Goal: Task Accomplishment & Management: Use online tool/utility

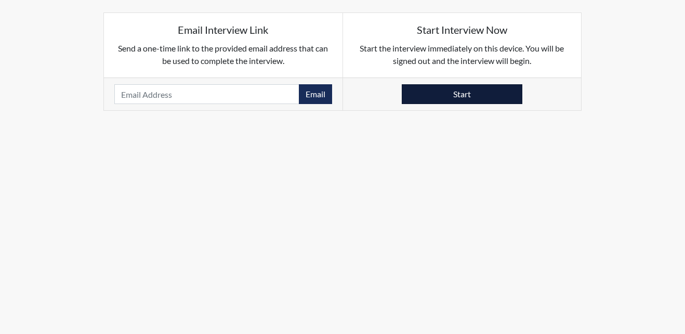
click at [460, 92] on button "Start" at bounding box center [462, 94] width 121 height 20
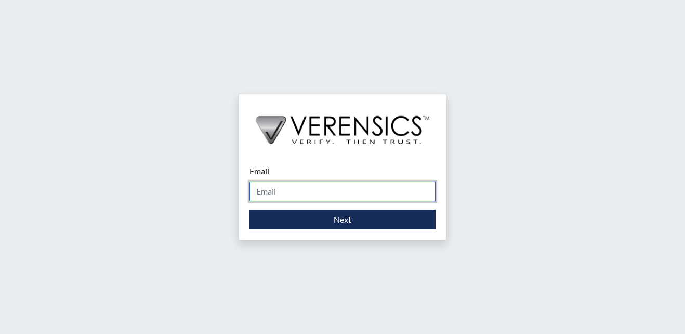
click at [346, 197] on input "Email" at bounding box center [343, 191] width 186 height 20
type input "[EMAIL_ADDRESS][PERSON_NAME][DOMAIN_NAME]"
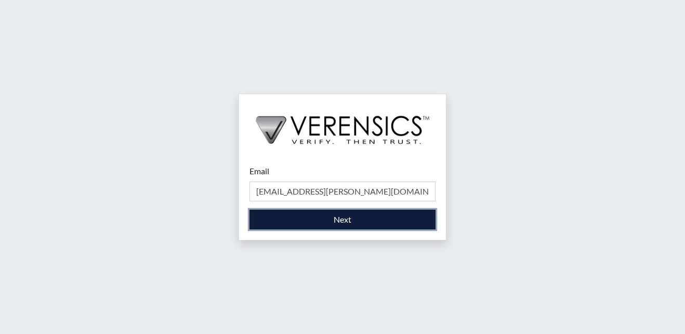
click at [316, 220] on button "Next" at bounding box center [343, 220] width 186 height 20
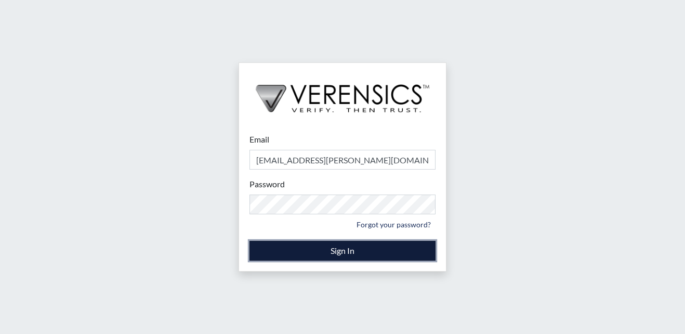
click at [317, 247] on button "Sign In" at bounding box center [343, 251] width 186 height 20
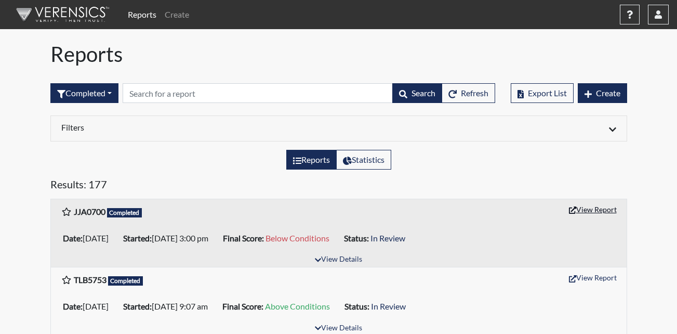
click at [595, 208] on button "View Report" at bounding box center [593, 209] width 57 height 16
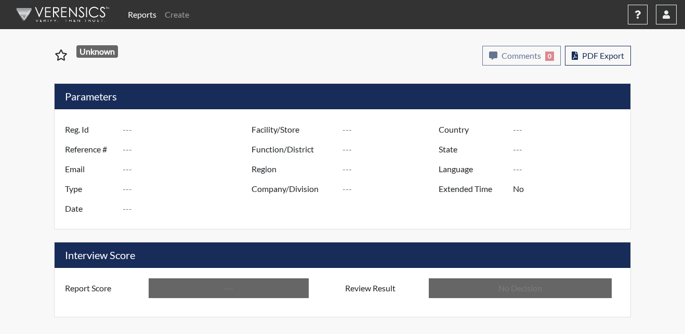
type input "JJA0700"
type input "51555"
type input "---"
type input "Corrections Pre-Employment"
type input "[DATE]"
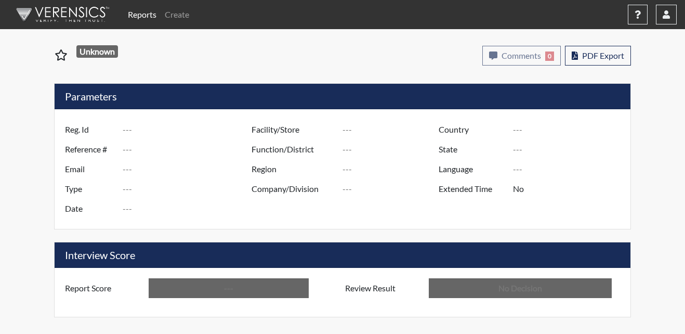
type input "Metro Re-Entry Facility"
type input "[GEOGRAPHIC_DATA]"
type input "[US_STATE]"
type input "English"
type input "Below Conditions"
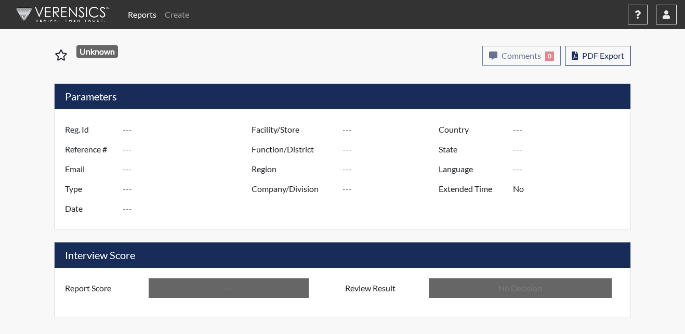
type input "In Review"
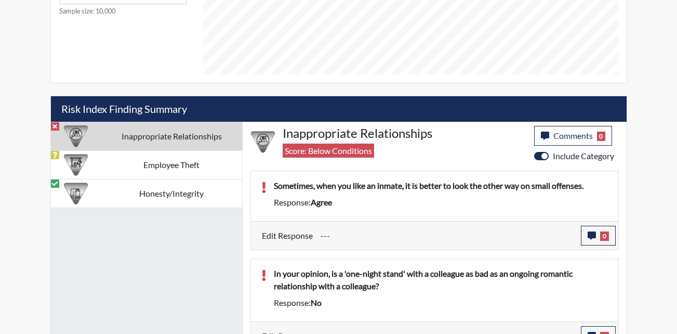
scroll to position [551, 0]
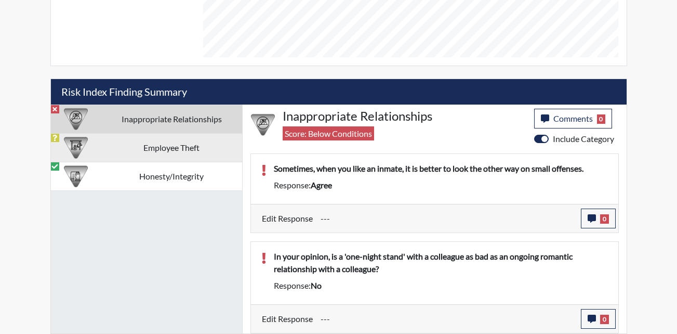
click at [131, 146] on td "Employee Theft" at bounding box center [171, 147] width 141 height 29
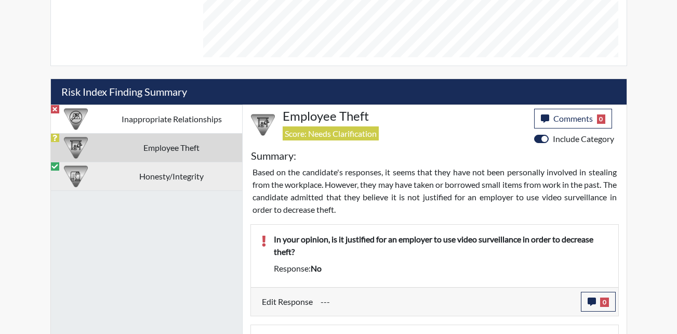
click at [164, 179] on td "Honesty/Integrity" at bounding box center [171, 176] width 141 height 29
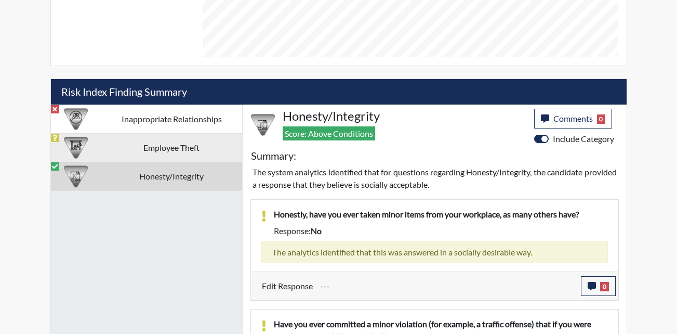
click at [161, 153] on td "Employee Theft" at bounding box center [171, 147] width 141 height 29
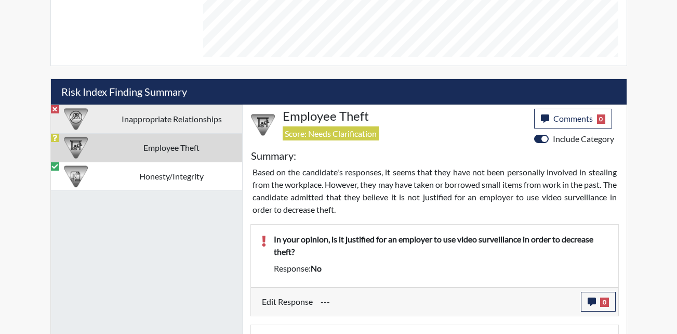
click at [157, 116] on td "Inappropriate Relationships" at bounding box center [171, 119] width 141 height 29
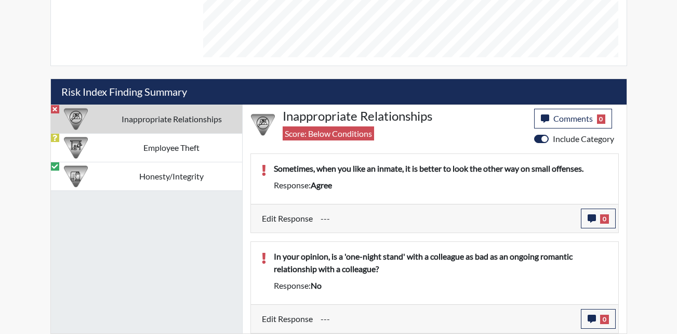
click at [137, 121] on td "Inappropriate Relationships" at bounding box center [171, 119] width 141 height 29
click at [155, 123] on td "Inappropriate Relationships" at bounding box center [171, 119] width 141 height 29
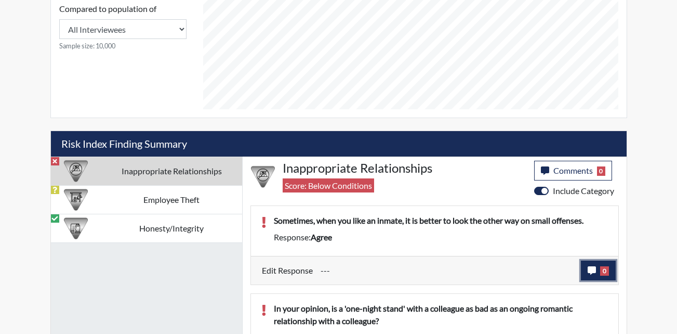
click at [592, 271] on icon "button" at bounding box center [592, 270] width 8 height 8
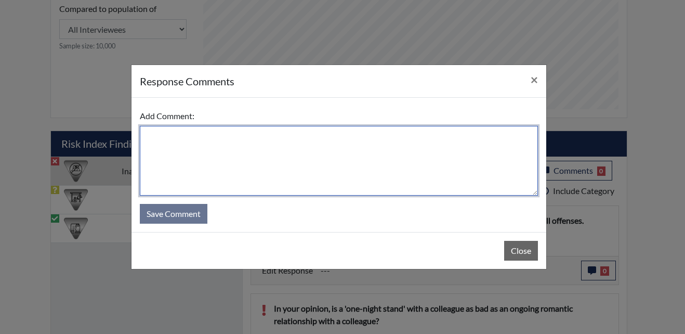
click at [167, 139] on textarea at bounding box center [339, 161] width 398 height 70
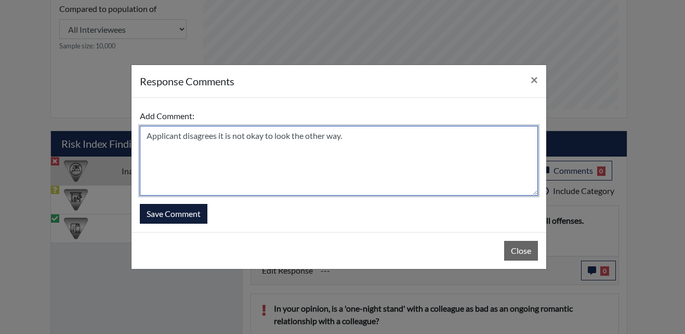
type textarea "Applicant disagrees it is not okay to look the other way."
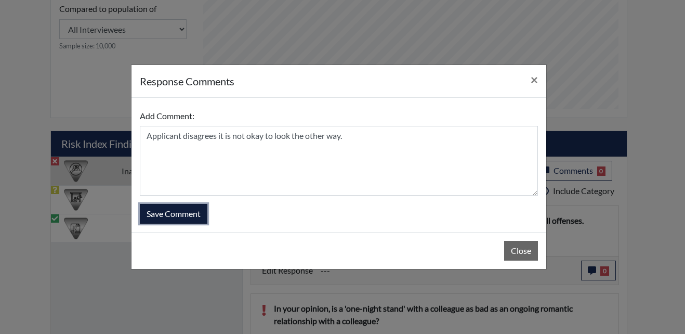
click at [190, 217] on button "Save Comment" at bounding box center [174, 214] width 68 height 20
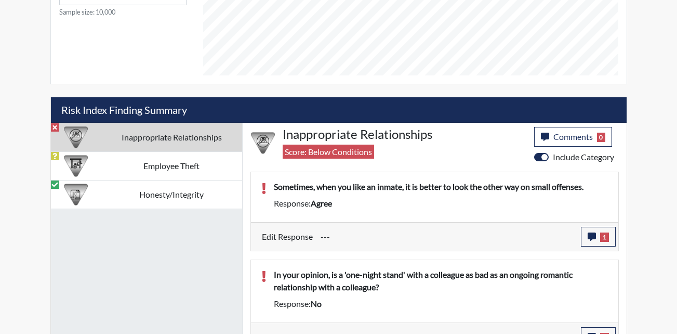
scroll to position [551, 0]
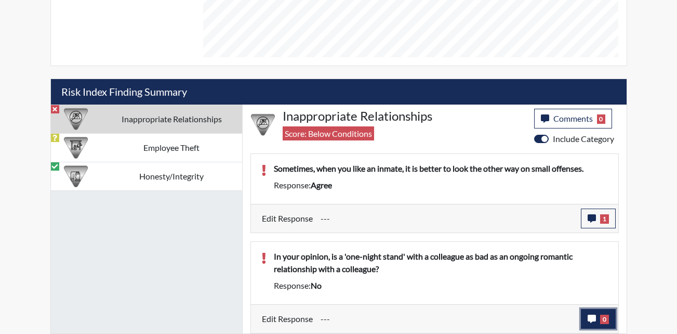
click at [593, 317] on icon "button" at bounding box center [592, 319] width 8 height 8
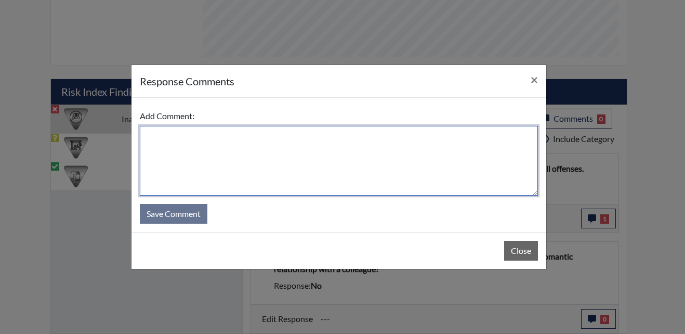
click at [217, 149] on textarea at bounding box center [339, 161] width 398 height 70
type textarea "Applicant agrees."
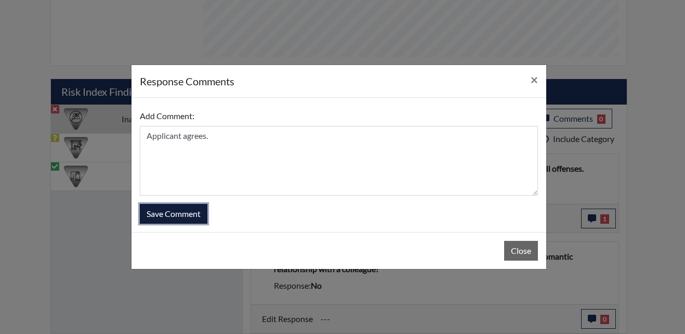
click at [166, 219] on button "Save Comment" at bounding box center [174, 214] width 68 height 20
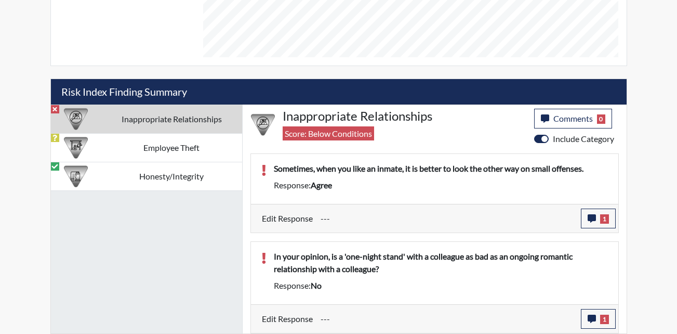
scroll to position [173, 432]
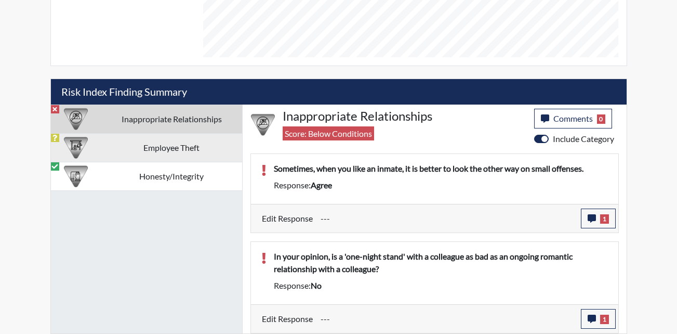
click at [131, 142] on td "Employee Theft" at bounding box center [171, 147] width 141 height 29
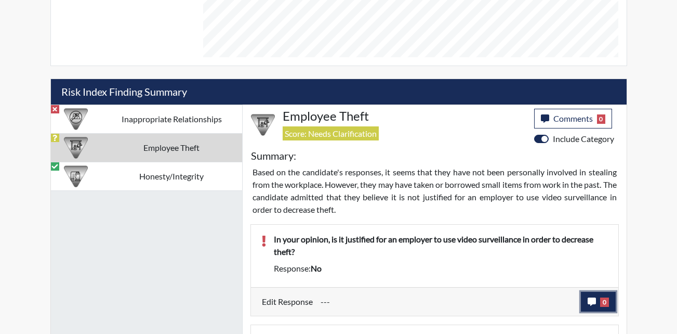
click at [593, 301] on icon "button" at bounding box center [592, 301] width 8 height 8
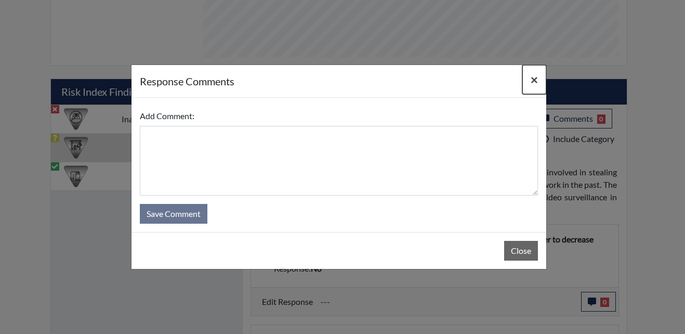
click at [534, 77] on span "×" at bounding box center [534, 79] width 7 height 15
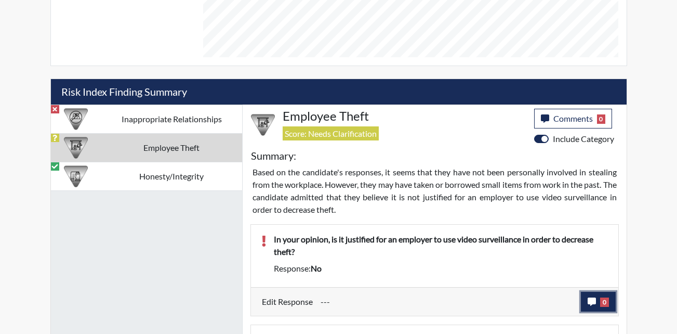
click at [596, 298] on icon "button" at bounding box center [592, 301] width 8 height 8
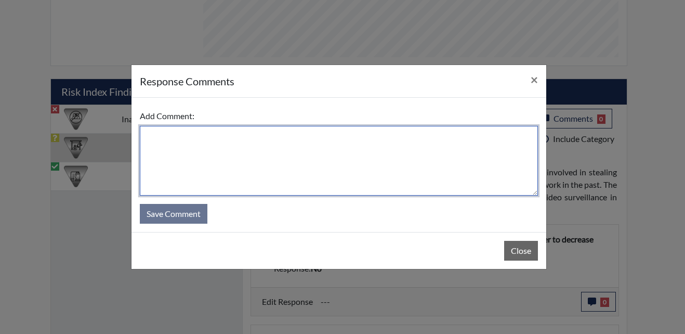
click at [207, 146] on textarea at bounding box center [339, 161] width 398 height 70
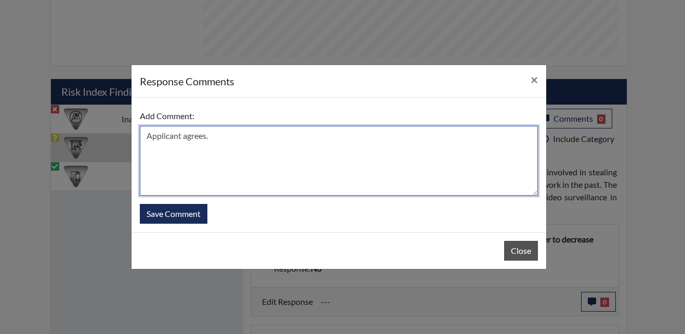
type textarea "Applicant agrees."
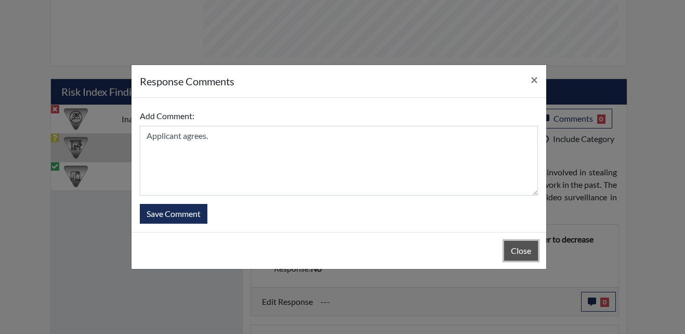
click at [514, 253] on button "Close" at bounding box center [521, 251] width 34 height 20
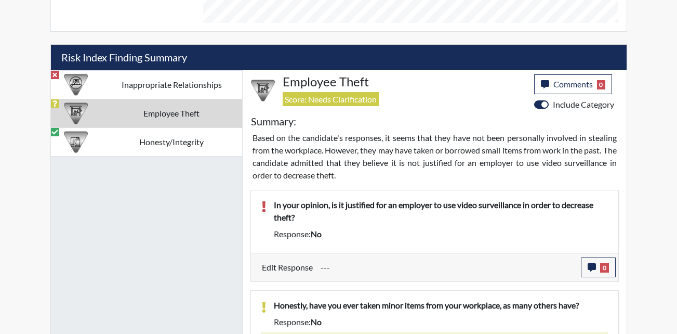
scroll to position [603, 0]
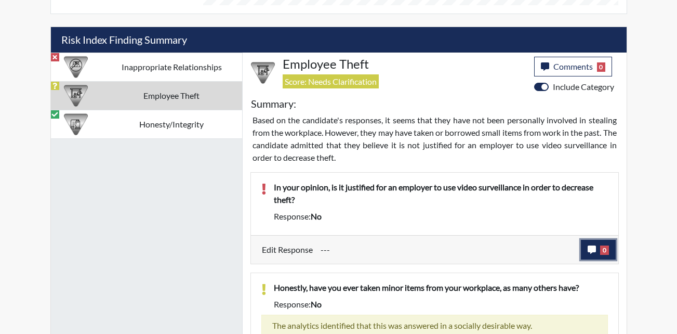
click at [593, 248] on icon "button" at bounding box center [592, 249] width 8 height 8
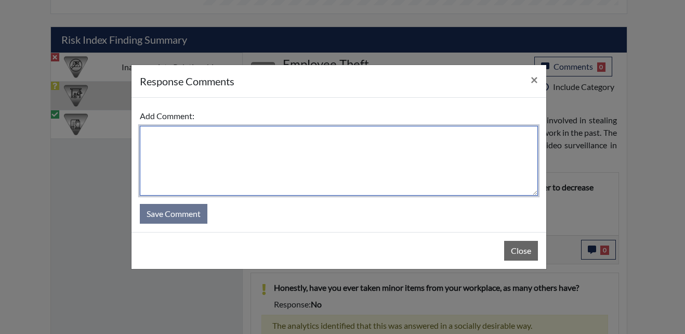
click at [162, 144] on textarea at bounding box center [339, 161] width 398 height 70
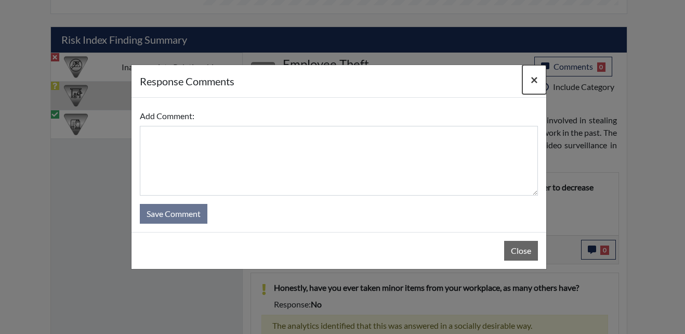
click at [532, 77] on span "×" at bounding box center [534, 79] width 7 height 15
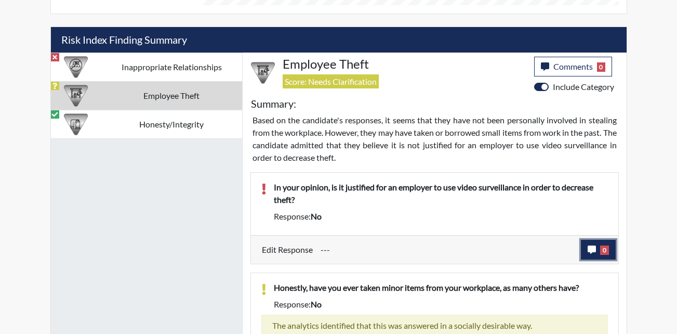
click at [592, 249] on icon "button" at bounding box center [592, 249] width 8 height 8
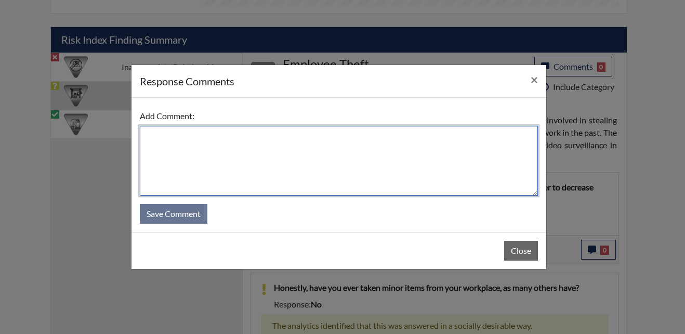
click at [277, 152] on textarea at bounding box center [339, 161] width 398 height 70
type textarea "Applica"
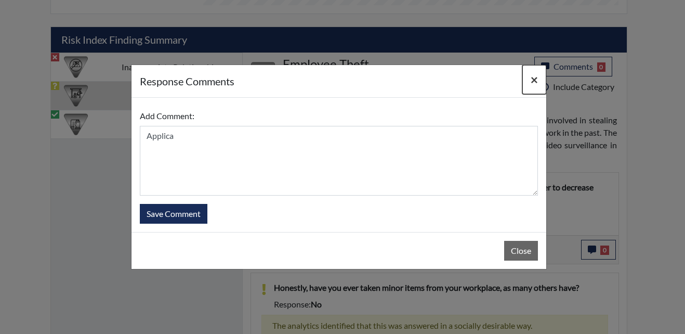
click at [539, 79] on button "×" at bounding box center [535, 79] width 24 height 29
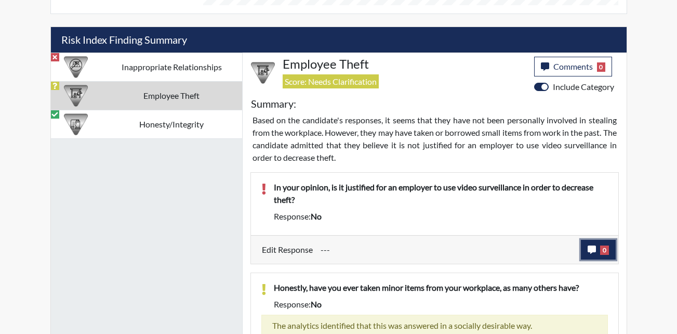
click at [605, 251] on span "0" at bounding box center [605, 249] width 9 height 9
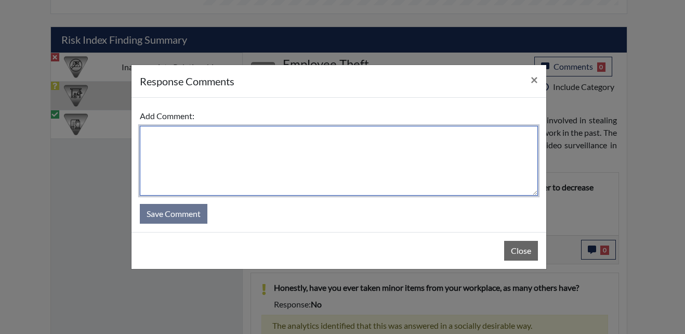
click at [236, 141] on textarea at bounding box center [339, 161] width 398 height 70
type textarea "Applicant agrees it is okay."
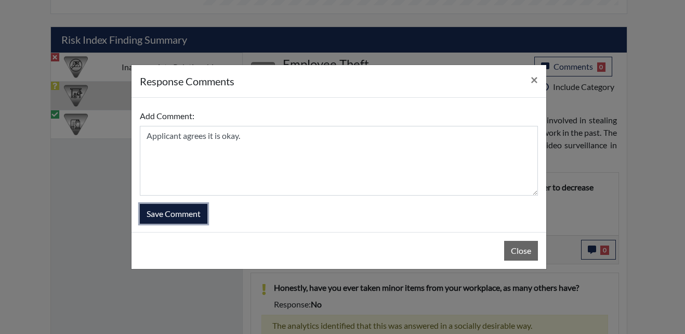
click at [164, 220] on button "Save Comment" at bounding box center [174, 214] width 68 height 20
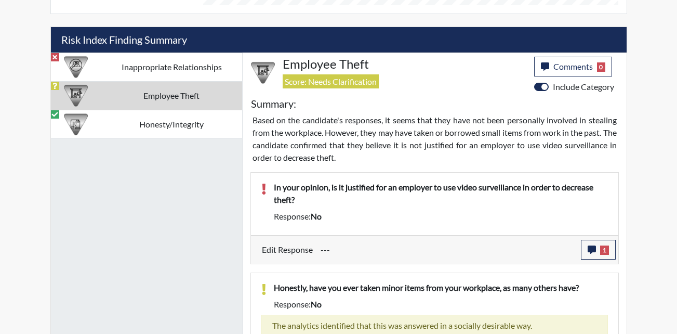
scroll to position [173, 432]
click at [594, 253] on icon "button" at bounding box center [592, 249] width 8 height 8
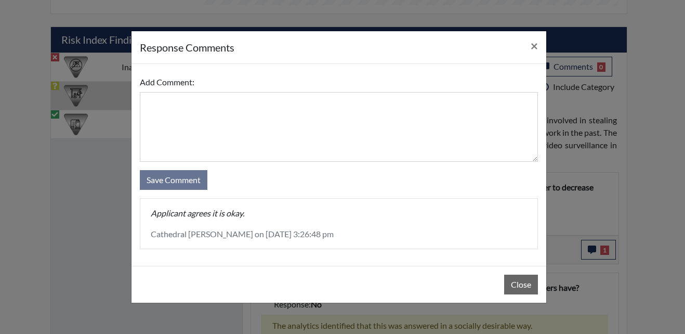
click at [305, 226] on div "Applicant agrees it is okay. Cathedral [PERSON_NAME] on [DATE] 3:26:48 pm" at bounding box center [338, 224] width 397 height 50
click at [534, 47] on span "×" at bounding box center [534, 45] width 7 height 15
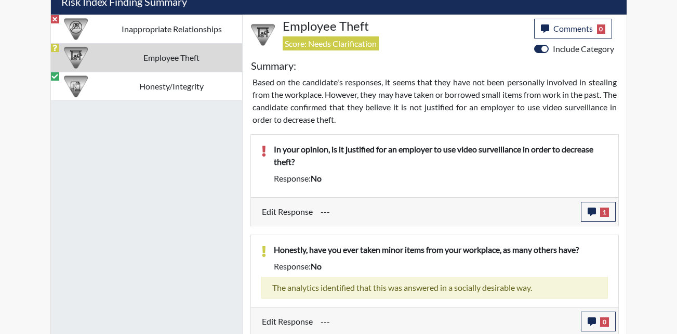
scroll to position [655, 0]
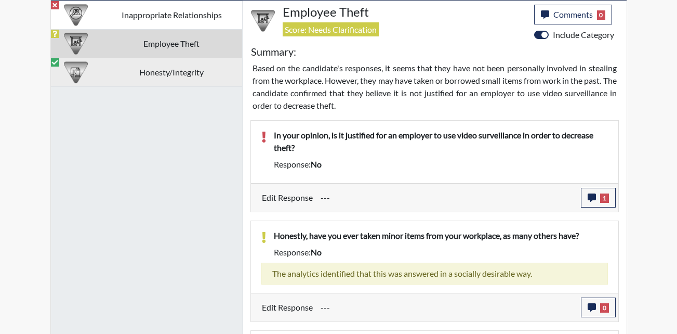
click at [162, 85] on td "Honesty/Integrity" at bounding box center [171, 72] width 141 height 29
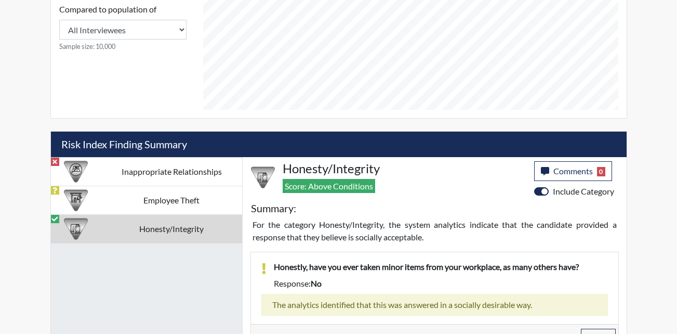
scroll to position [542, 0]
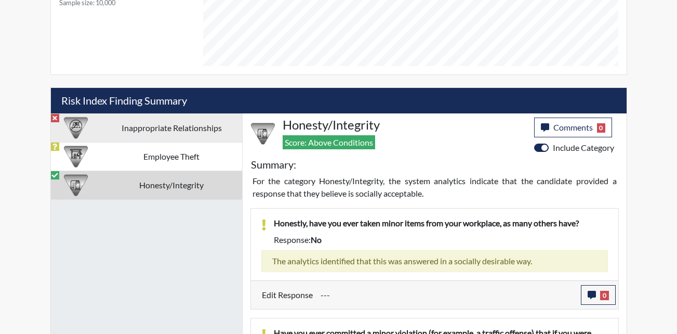
click at [176, 124] on td "Inappropriate Relationships" at bounding box center [171, 127] width 141 height 29
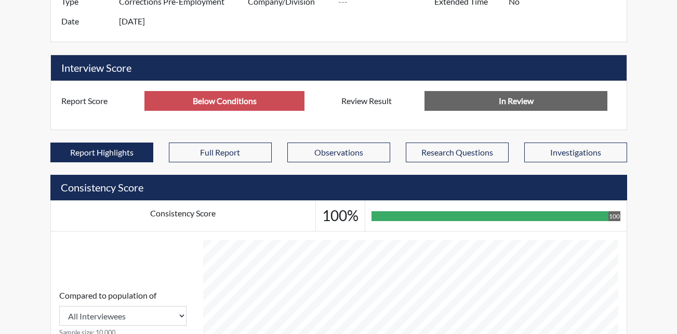
scroll to position [0, 0]
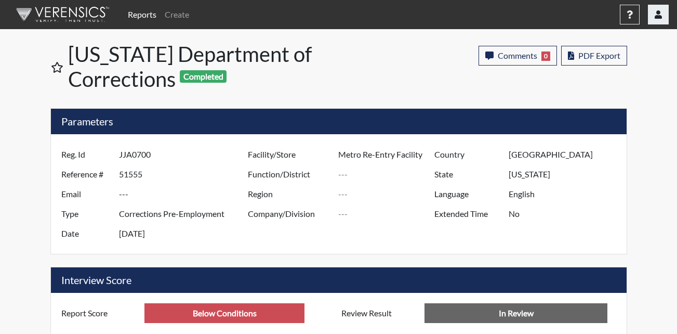
click at [662, 11] on icon "button" at bounding box center [658, 14] width 7 height 8
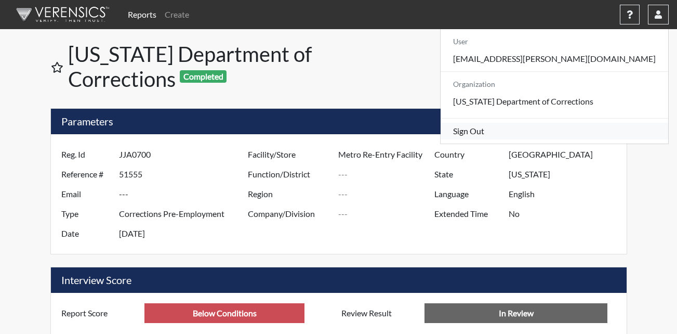
click at [559, 139] on link "Sign Out" at bounding box center [555, 131] width 228 height 17
